Goal: Transaction & Acquisition: Book appointment/travel/reservation

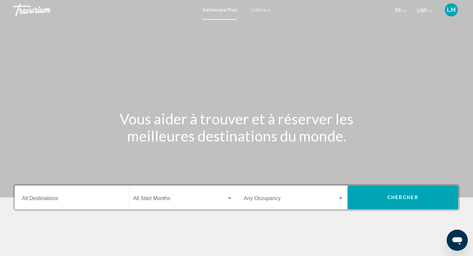
click at [92, 197] on input "Destination All Destinations" at bounding box center [72, 200] width 100 height 6
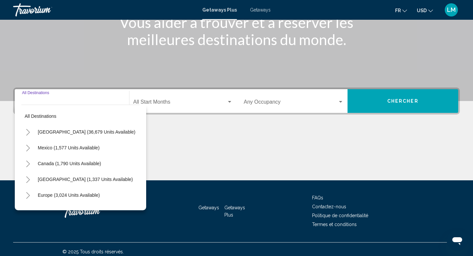
scroll to position [101, 0]
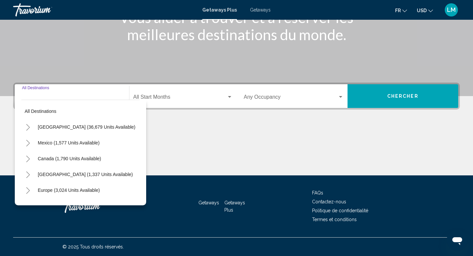
click at [84, 96] on input "Destination All Destinations" at bounding box center [72, 98] width 100 height 6
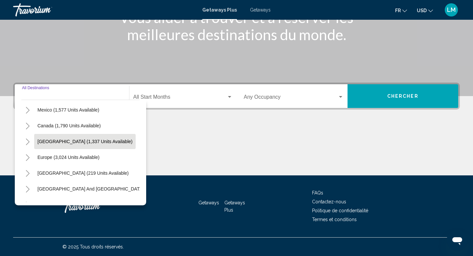
scroll to position [47, 0]
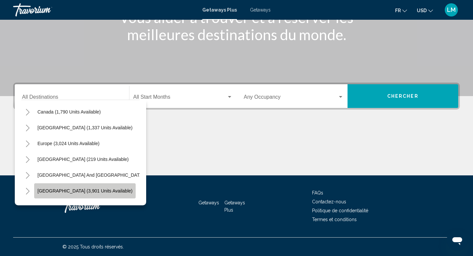
click at [88, 189] on span "[GEOGRAPHIC_DATA] (3,901 units available)" at bounding box center [84, 190] width 95 height 5
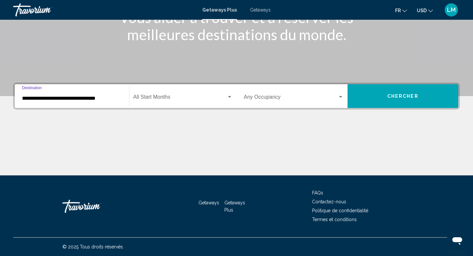
click at [91, 98] on input "**********" at bounding box center [72, 98] width 100 height 6
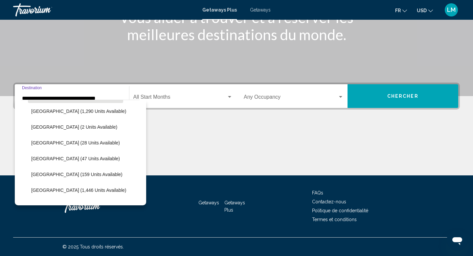
scroll to position [179, 0]
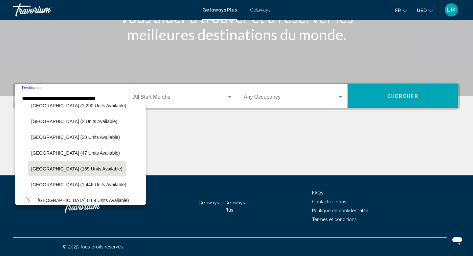
click at [75, 166] on span "[GEOGRAPHIC_DATA] (159 units available)" at bounding box center [76, 168] width 91 height 5
type input "**********"
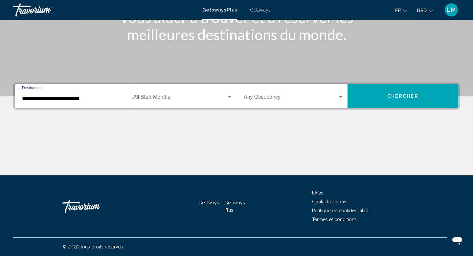
click at [168, 96] on span "Search widget" at bounding box center [181, 98] width 94 height 6
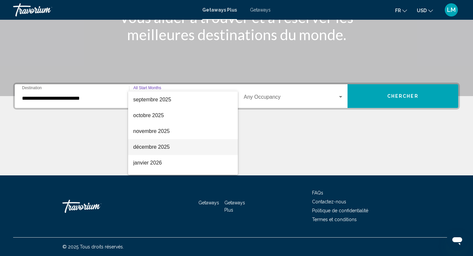
scroll to position [26, 0]
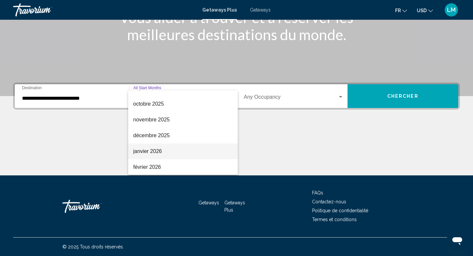
click at [158, 148] on span "janvier 2026" at bounding box center [184, 151] width 100 height 16
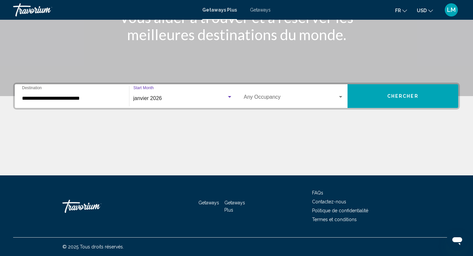
click at [282, 97] on span "Search widget" at bounding box center [291, 98] width 94 height 6
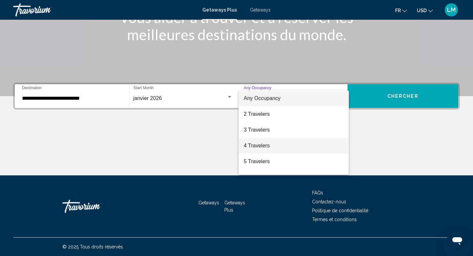
click at [271, 144] on span "4 Travelers" at bounding box center [294, 146] width 100 height 16
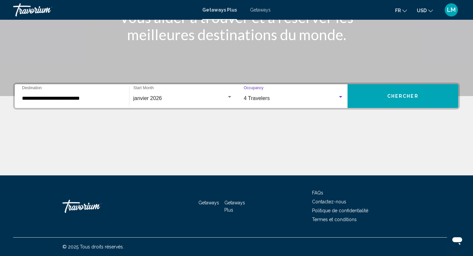
click at [379, 101] on button "Chercher" at bounding box center [403, 96] width 111 height 24
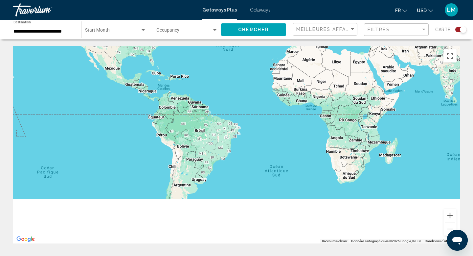
drag, startPoint x: 144, startPoint y: 185, endPoint x: 156, endPoint y: 95, distance: 90.5
click at [156, 95] on div "Main content" at bounding box center [236, 144] width 447 height 197
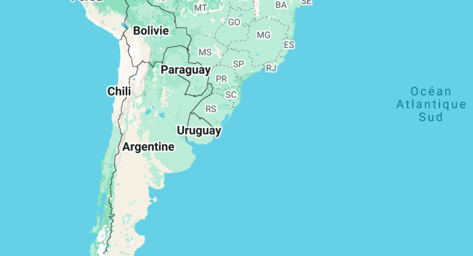
click at [212, 143] on div "Main content" at bounding box center [236, 144] width 447 height 197
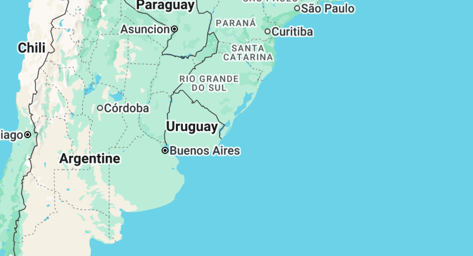
click at [212, 143] on div "Main content" at bounding box center [236, 144] width 447 height 197
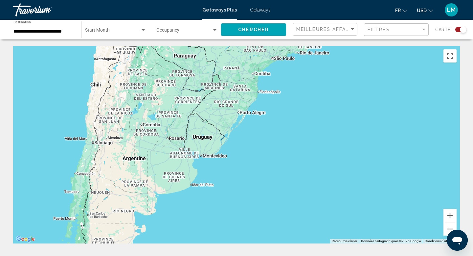
click at [457, 29] on div "Search widget" at bounding box center [461, 29] width 11 height 5
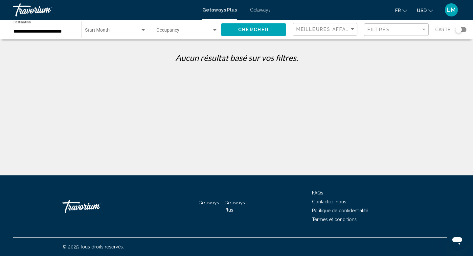
click at [111, 34] on div "Start Month All Start Months" at bounding box center [115, 30] width 61 height 18
click at [111, 34] on span "All Start Months" at bounding box center [101, 31] width 33 height 5
click at [71, 34] on div "**********" at bounding box center [43, 30] width 61 height 18
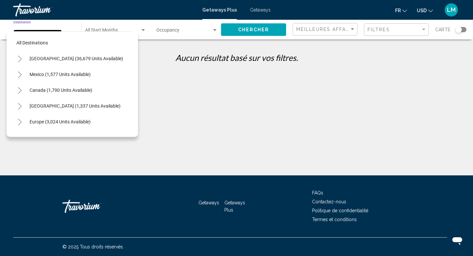
scroll to position [197, 0]
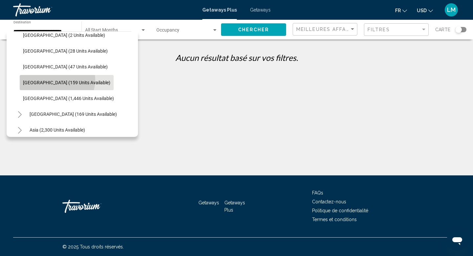
click at [57, 80] on span "[GEOGRAPHIC_DATA] (159 units available)" at bounding box center [66, 82] width 87 height 5
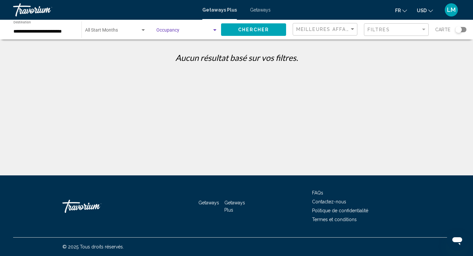
click at [173, 34] on span "Search widget" at bounding box center [185, 31] width 56 height 5
click at [266, 10] on div at bounding box center [236, 128] width 473 height 256
click at [40, 6] on div "Travorium" at bounding box center [46, 9] width 66 height 13
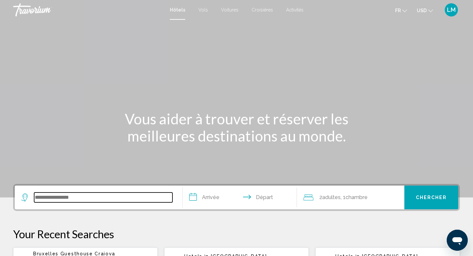
click at [80, 199] on input "Search widget" at bounding box center [103, 197] width 138 height 10
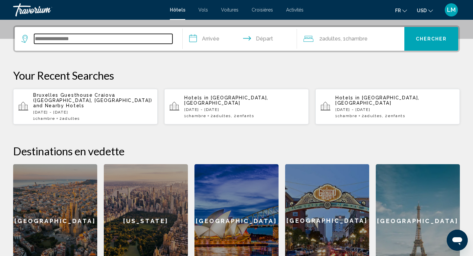
scroll to position [162, 0]
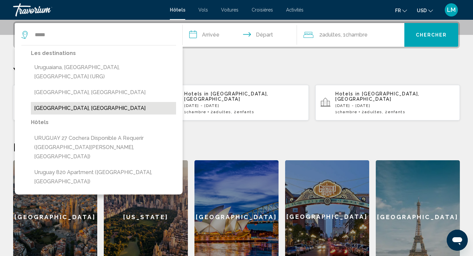
click at [89, 102] on button "Uruguay, Uruguay" at bounding box center [103, 108] width 145 height 12
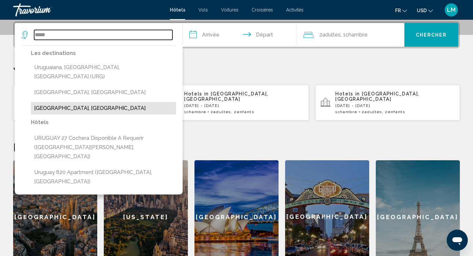
type input "**********"
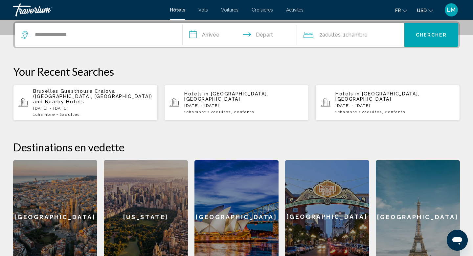
click at [214, 33] on input "**********" at bounding box center [241, 36] width 117 height 26
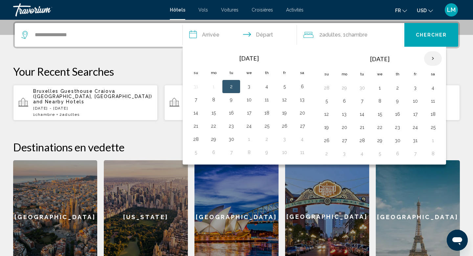
click at [439, 58] on th "Next month" at bounding box center [434, 58] width 18 height 14
click at [382, 113] on button "14" at bounding box center [380, 113] width 11 height 9
click at [419, 113] on button "16" at bounding box center [415, 113] width 11 height 9
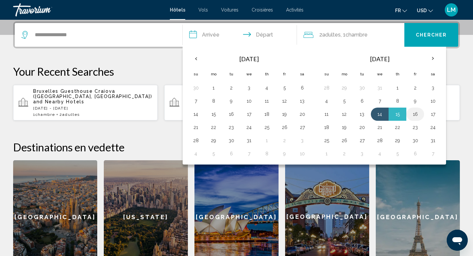
type input "**********"
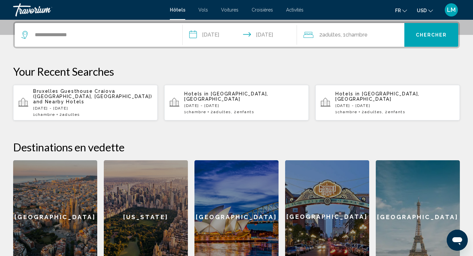
click at [432, 38] on button "Chercher" at bounding box center [432, 35] width 54 height 24
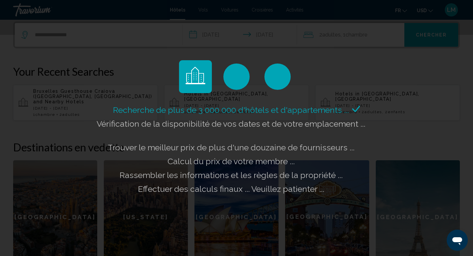
click at [344, 35] on div "Recherche de plus de 3 000 000 d'hôtels et d'appartements ... Vérification de l…" at bounding box center [236, 128] width 473 height 256
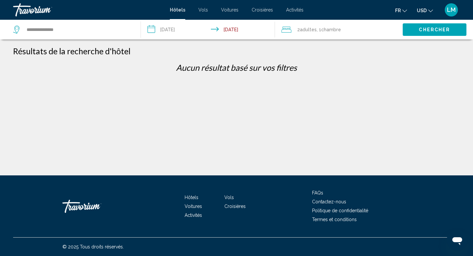
click at [319, 26] on span ", 1 Chambre pièces" at bounding box center [329, 29] width 24 height 9
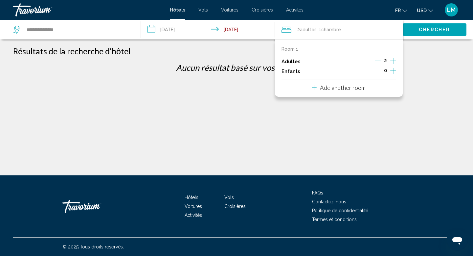
click at [391, 71] on icon "Increment children" at bounding box center [394, 71] width 6 height 8
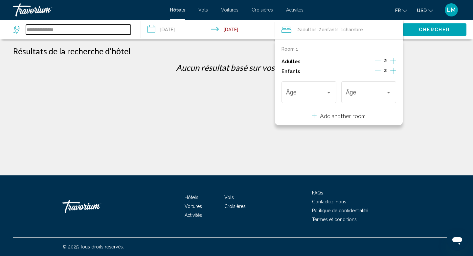
click at [100, 29] on input "**********" at bounding box center [78, 30] width 105 height 10
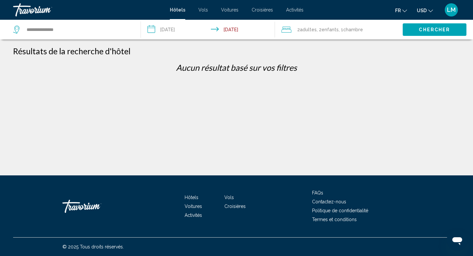
click at [180, 27] on input "**********" at bounding box center [209, 31] width 137 height 22
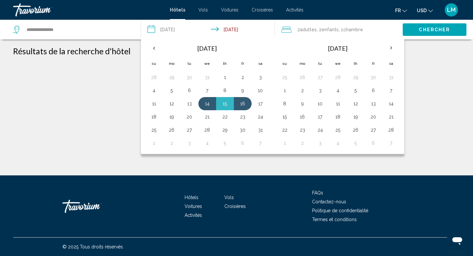
click at [109, 65] on p "Aucun résultat basé sur vos filtres" at bounding box center [237, 67] width 454 height 10
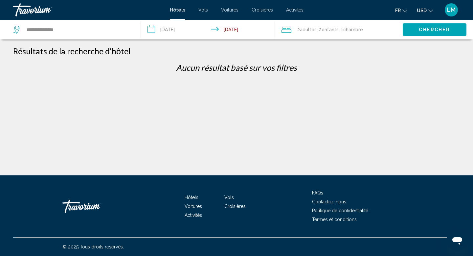
click at [27, 12] on div "Travorium" at bounding box center [46, 9] width 66 height 13
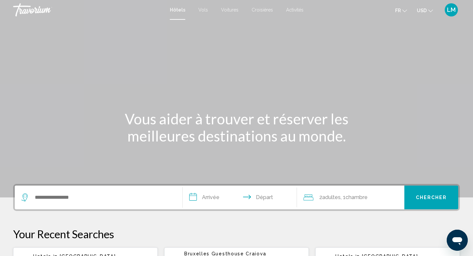
click at [207, 8] on li "Vols" at bounding box center [203, 9] width 23 height 5
click at [207, 9] on li "Vols" at bounding box center [203, 9] width 23 height 5
click at [206, 11] on span "Vols" at bounding box center [204, 9] width 10 height 5
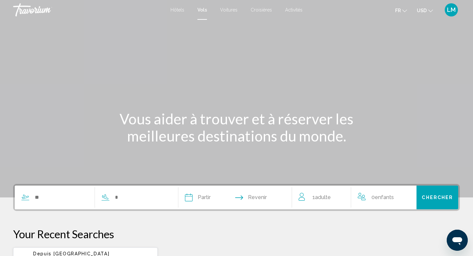
click at [55, 202] on div "Search widget" at bounding box center [92, 197] width 154 height 24
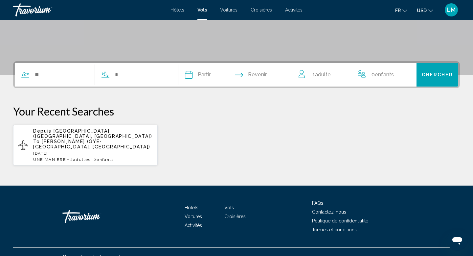
scroll to position [128, 0]
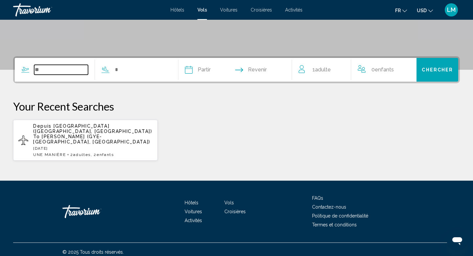
click at [46, 74] on input "Search widget" at bounding box center [61, 70] width 54 height 10
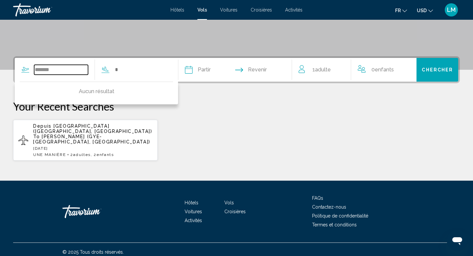
type input "********"
click at [46, 67] on input "********" at bounding box center [61, 70] width 54 height 10
